Goal: Task Accomplishment & Management: Manage account settings

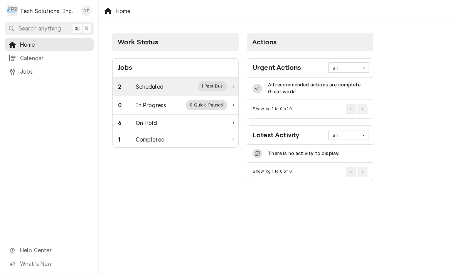
click at [216, 85] on div "1 Past Due" at bounding box center [213, 86] width 30 height 10
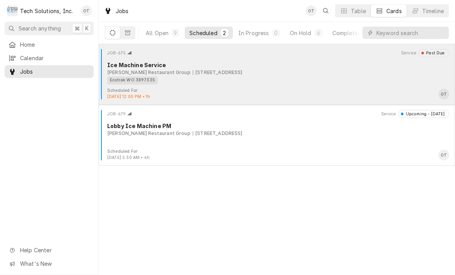
click at [197, 69] on div "[STREET_ADDRESS]" at bounding box center [218, 72] width 50 height 7
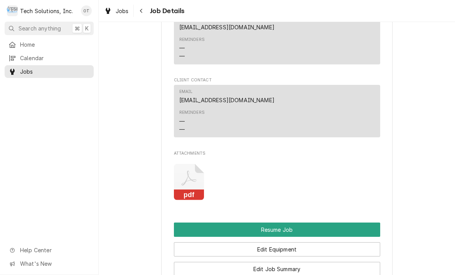
scroll to position [800, 0]
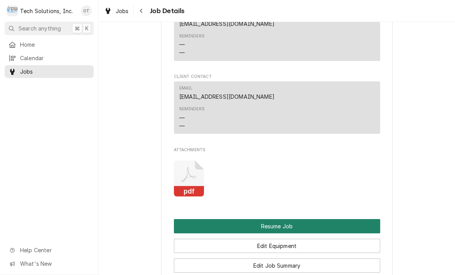
click at [280, 219] on button "Resume Job" at bounding box center [277, 226] width 206 height 14
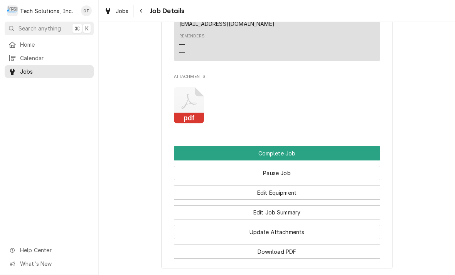
scroll to position [847, 0]
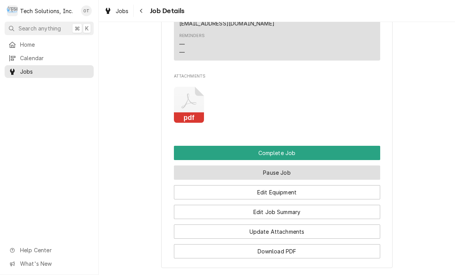
click at [279, 165] on button "Pause Job" at bounding box center [277, 172] width 206 height 14
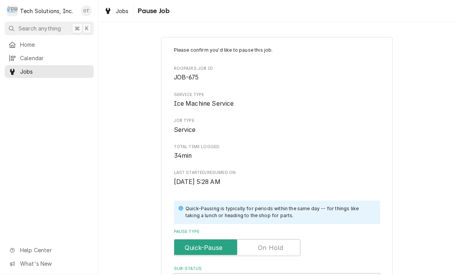
click at [276, 244] on label "Pause Type" at bounding box center [237, 247] width 126 height 17
click at [276, 244] on input "Pause Type" at bounding box center [237, 247] width 120 height 17
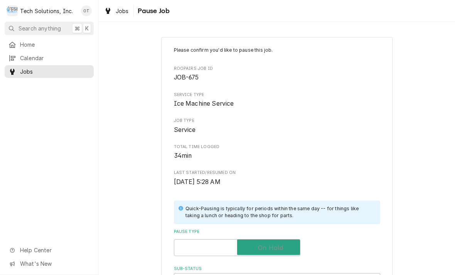
checkbox input "true"
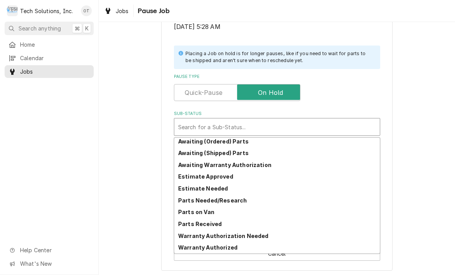
scroll to position [38, 0]
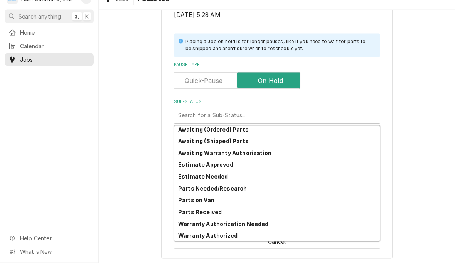
click at [307, 194] on div "Parts Needed/Research" at bounding box center [277, 200] width 206 height 12
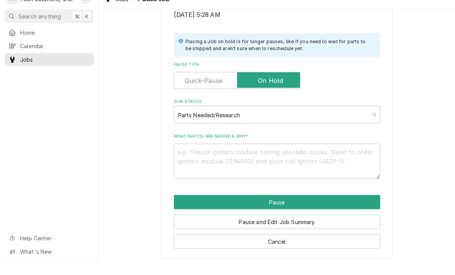
type textarea "x"
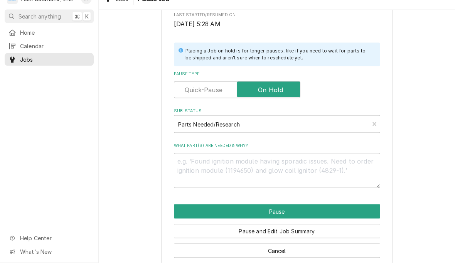
click at [352, 83] on label "Pause Type" at bounding box center [277, 86] width 206 height 6
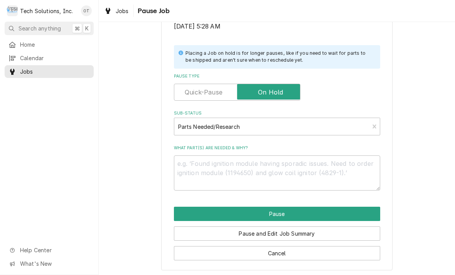
scroll to position [155, 0]
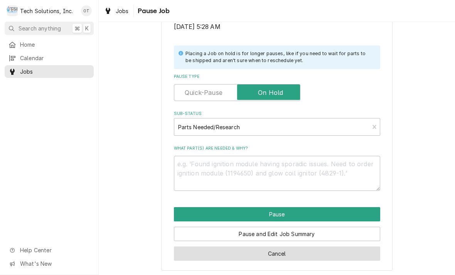
click at [285, 254] on button "Cancel" at bounding box center [277, 253] width 206 height 14
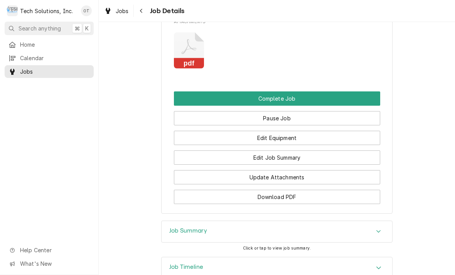
scroll to position [902, 0]
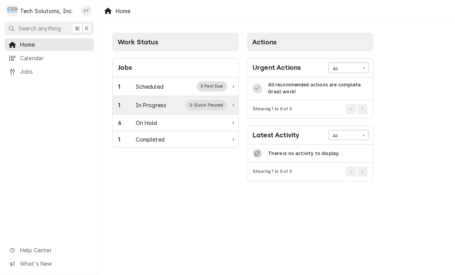
click at [229, 103] on div "1 In Progress 0 Quick-Paused" at bounding box center [176, 105] width 126 height 19
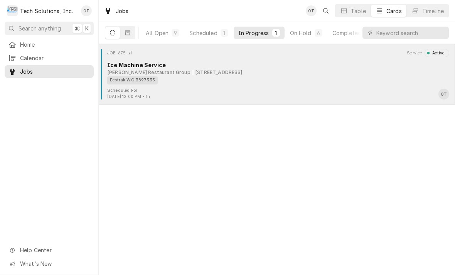
click at [224, 77] on div "Ecotrak WO 3897335" at bounding box center [275, 80] width 337 height 8
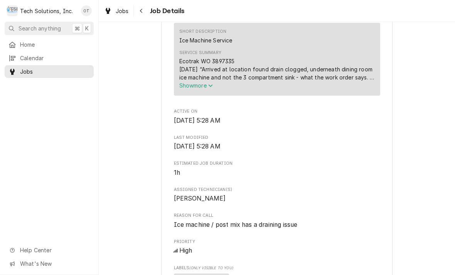
scroll to position [352, 0]
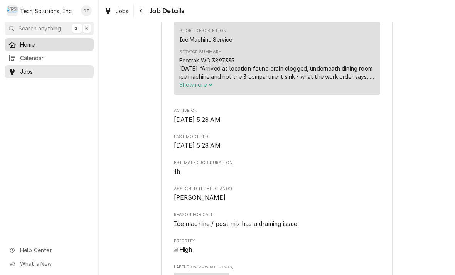
click at [29, 44] on span "Home" at bounding box center [55, 44] width 70 height 8
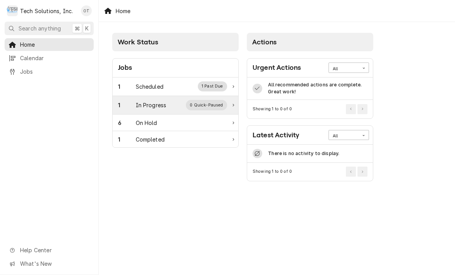
click at [230, 104] on div "1 In Progress 0 Quick-Paused" at bounding box center [176, 105] width 126 height 19
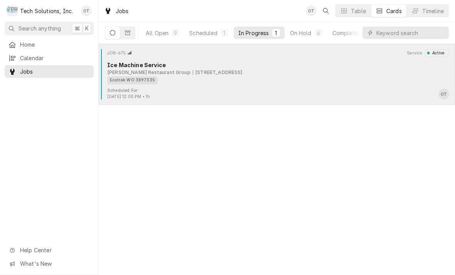
click at [222, 73] on div "[STREET_ADDRESS]" at bounding box center [218, 72] width 50 height 7
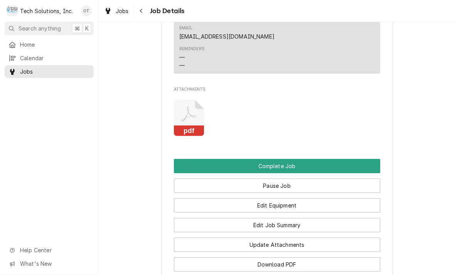
scroll to position [841, 0]
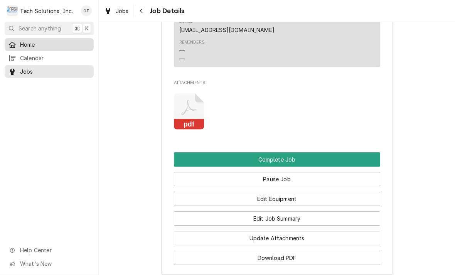
click at [27, 43] on span "Home" at bounding box center [55, 44] width 70 height 8
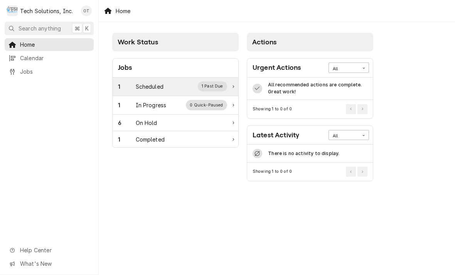
click at [225, 85] on div "1 Past Due" at bounding box center [213, 86] width 30 height 10
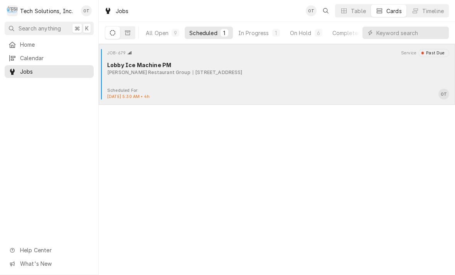
click at [228, 77] on div "JOB-679 Service Past Due Lobby Ice Machine PM [PERSON_NAME] Restaurant Group [S…" at bounding box center [277, 68] width 350 height 39
click at [230, 78] on div "JOB-679 Service Past Due Lobby Ice Machine PM [PERSON_NAME] Restaurant Group [S…" at bounding box center [277, 68] width 350 height 39
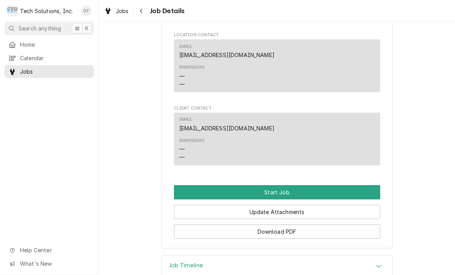
scroll to position [595, 0]
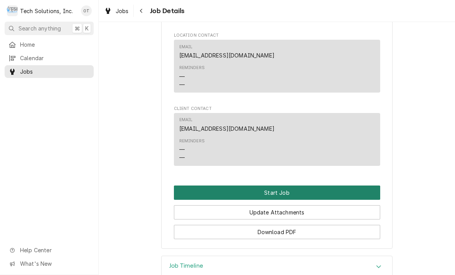
click at [277, 185] on button "Start Job" at bounding box center [277, 192] width 206 height 14
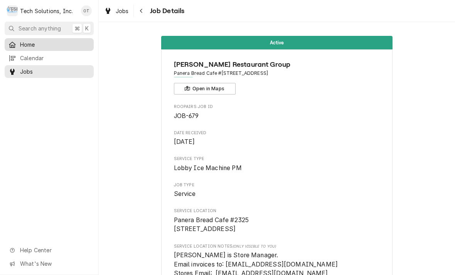
click at [29, 44] on span "Home" at bounding box center [55, 44] width 70 height 8
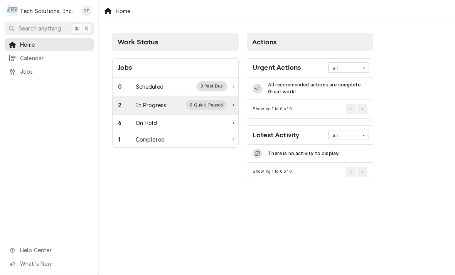
click at [219, 107] on div "0 Quick-Paused" at bounding box center [206, 105] width 41 height 10
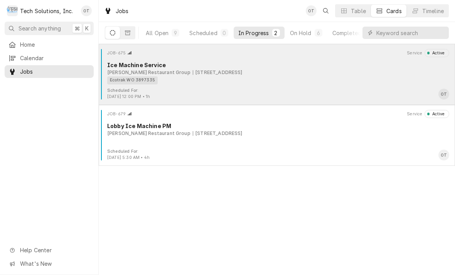
click at [223, 76] on div "Ecotrak WO 3897335" at bounding box center [275, 80] width 337 height 8
click at [227, 72] on div "[STREET_ADDRESS]" at bounding box center [218, 72] width 50 height 7
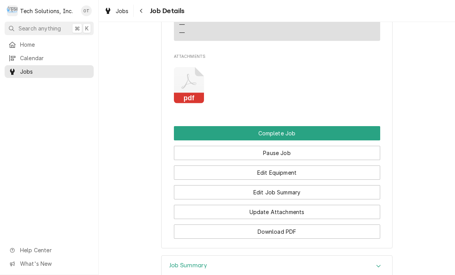
scroll to position [867, 0]
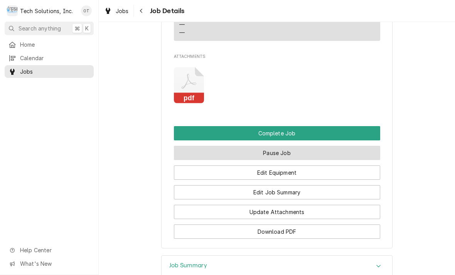
click at [275, 146] on button "Pause Job" at bounding box center [277, 153] width 206 height 14
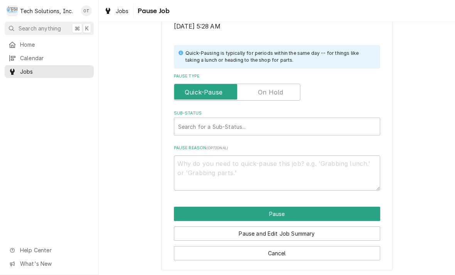
scroll to position [155, 0]
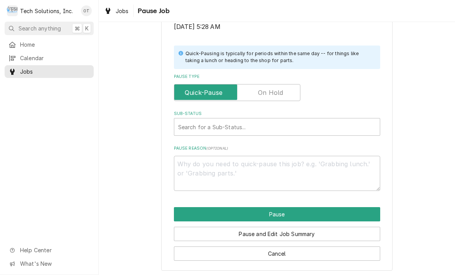
click at [205, 89] on label "Pause Type" at bounding box center [237, 92] width 126 height 17
click at [205, 89] on input "Pause Type" at bounding box center [237, 92] width 120 height 17
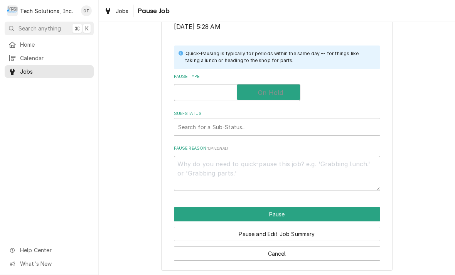
checkbox input "true"
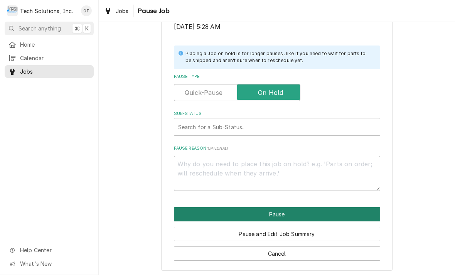
click at [278, 208] on button "Pause" at bounding box center [277, 214] width 206 height 14
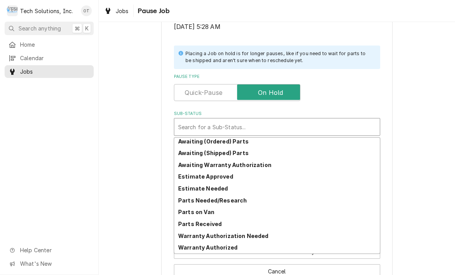
scroll to position [38, 0]
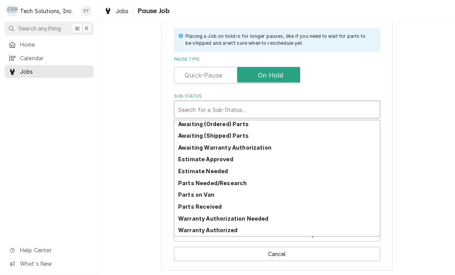
click at [205, 194] on strong "Parts on Van" at bounding box center [196, 194] width 36 height 7
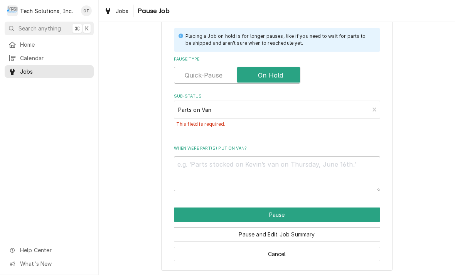
scroll to position [163, 0]
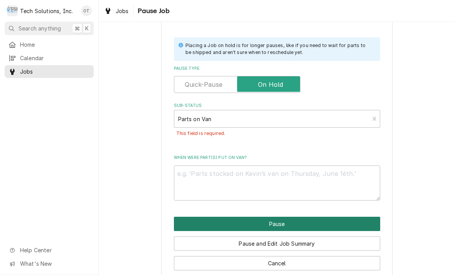
click at [271, 220] on button "Pause" at bounding box center [277, 224] width 206 height 14
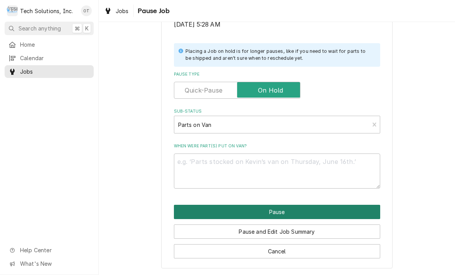
scroll to position [155, 0]
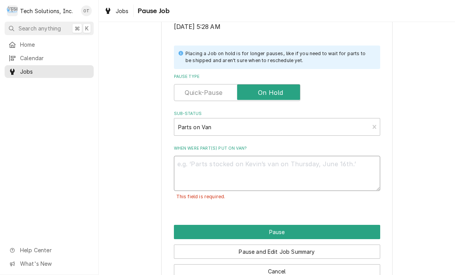
click at [204, 166] on textarea "When were part(s) put on van?" at bounding box center [277, 173] width 206 height 35
type textarea "x"
type textarea "Cl"
type textarea "x"
type textarea "Clic"
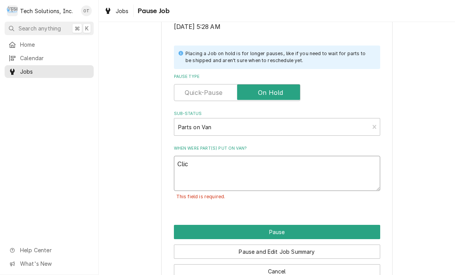
type textarea "x"
type textarea "Click"
type textarea "x"
type textarea "Clicked on"
type textarea "x"
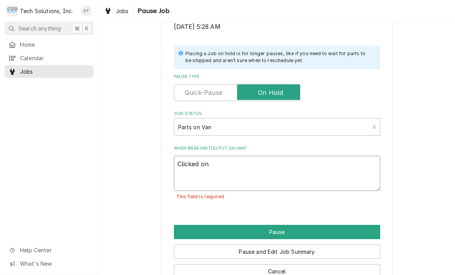
type textarea "Clicked on the wrong"
type textarea "x"
type textarea "Clicked on the wrong job"
type textarea "x"
type textarea "Clicked on the wrong job I had to"
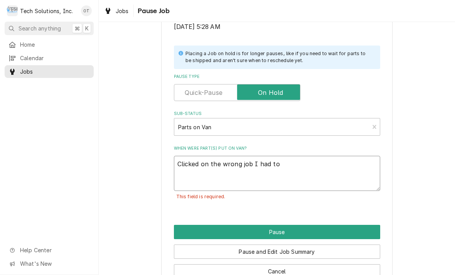
type textarea "x"
type textarea "Clicked on the wrong job I had to put it"
type textarea "x"
type textarea "Clicked on the wrong job I had to put it back"
type textarea "x"
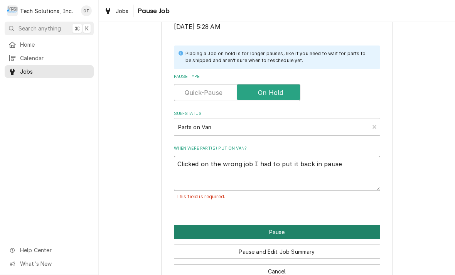
type textarea "Clicked on the wrong job I had to put it back in pause"
click at [276, 227] on button "Pause" at bounding box center [277, 232] width 206 height 14
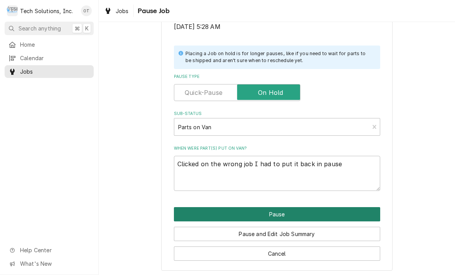
type textarea "x"
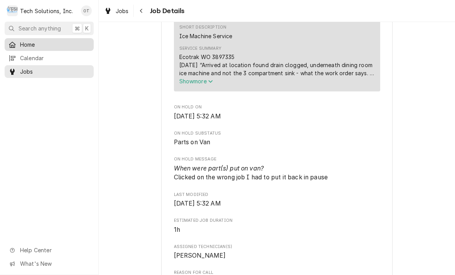
scroll to position [323, 0]
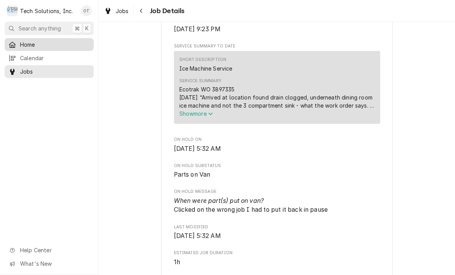
click at [28, 47] on span "Home" at bounding box center [55, 44] width 70 height 8
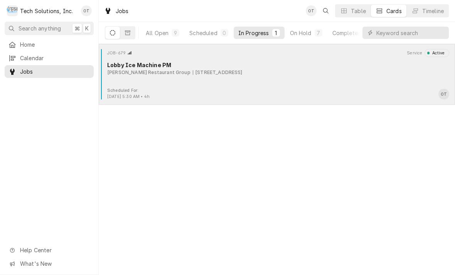
click at [227, 71] on div "[STREET_ADDRESS]" at bounding box center [218, 72] width 50 height 7
click at [231, 71] on div "[STREET_ADDRESS]" at bounding box center [218, 72] width 50 height 7
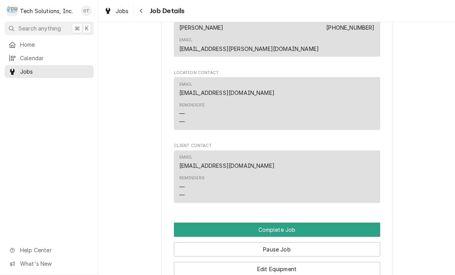
scroll to position [584, 0]
